Goal: Navigation & Orientation: Find specific page/section

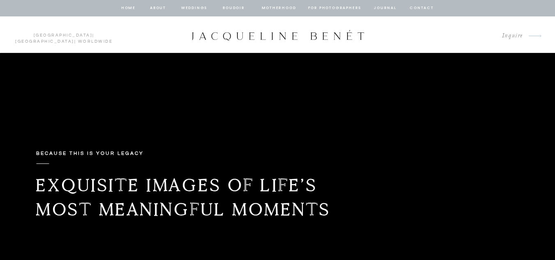
click at [196, 7] on nav "Weddings" at bounding box center [194, 8] width 28 height 7
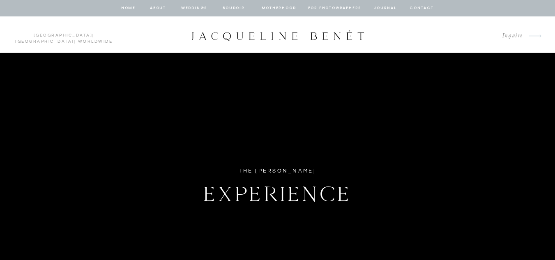
click at [190, 6] on nav "Weddings" at bounding box center [194, 8] width 28 height 7
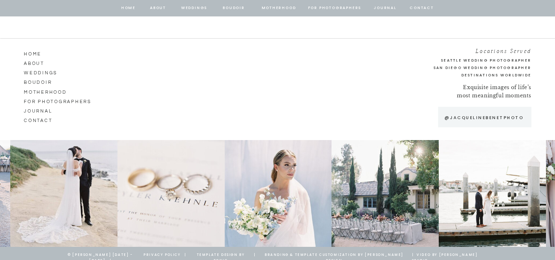
scroll to position [4468, 0]
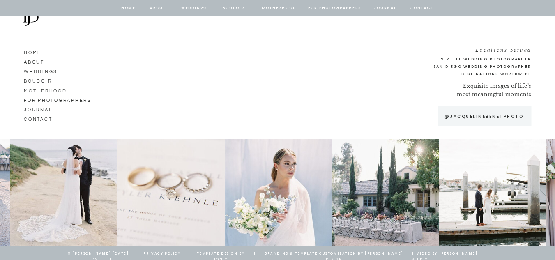
click at [45, 69] on nav "Weddings" at bounding box center [47, 70] width 47 height 7
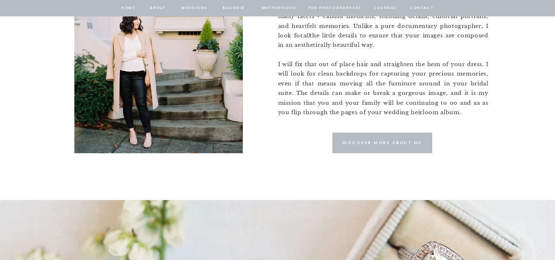
scroll to position [756, 0]
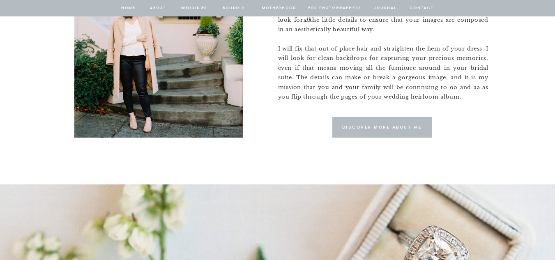
click at [350, 127] on p "Discover More about me" at bounding box center [382, 127] width 84 height 7
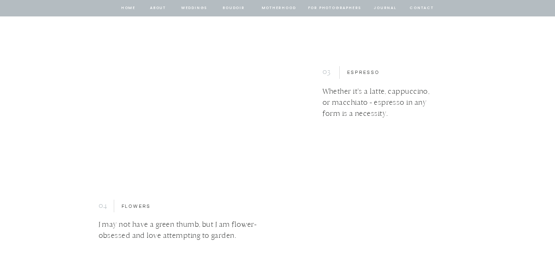
scroll to position [2727, 0]
